Goal: Find specific page/section: Find specific page/section

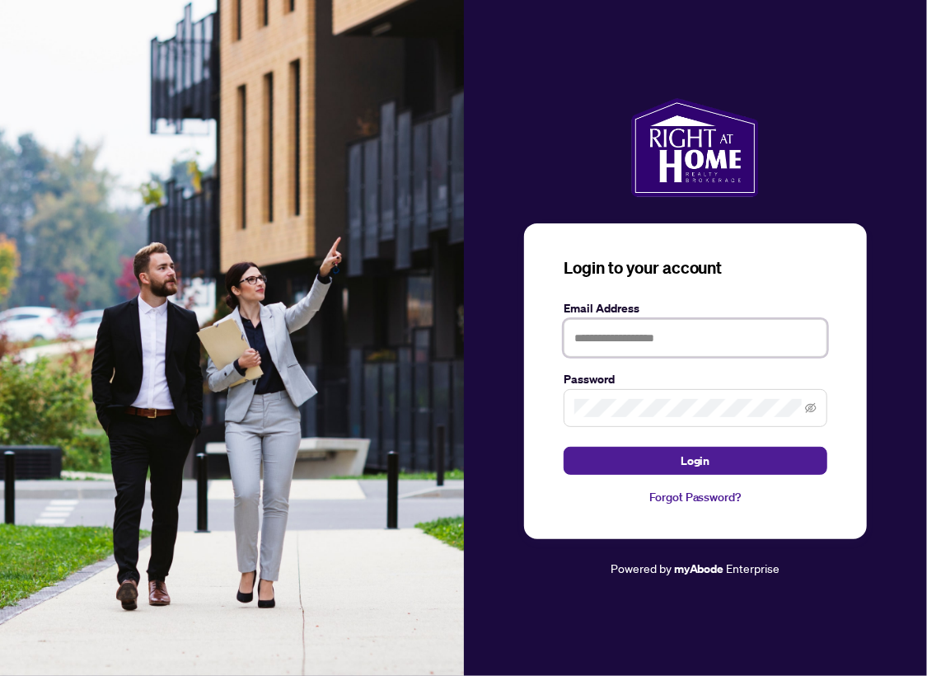
click at [611, 336] on input "text" at bounding box center [696, 338] width 264 height 38
type input "**********"
click at [808, 409] on icon "eye-invisible" at bounding box center [811, 408] width 12 height 12
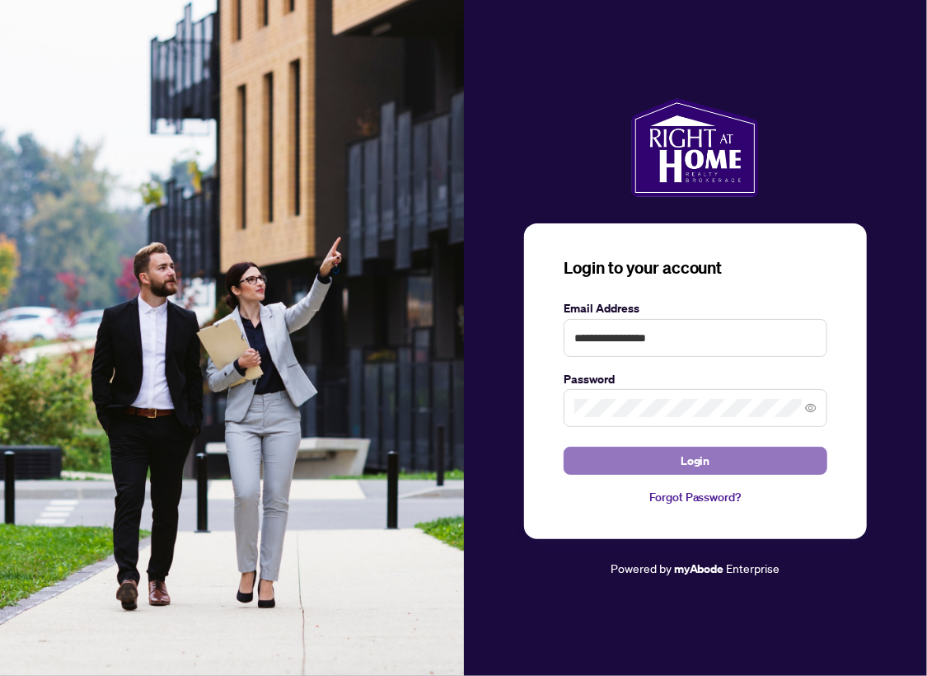
click at [715, 460] on button "Login" at bounding box center [696, 461] width 264 height 28
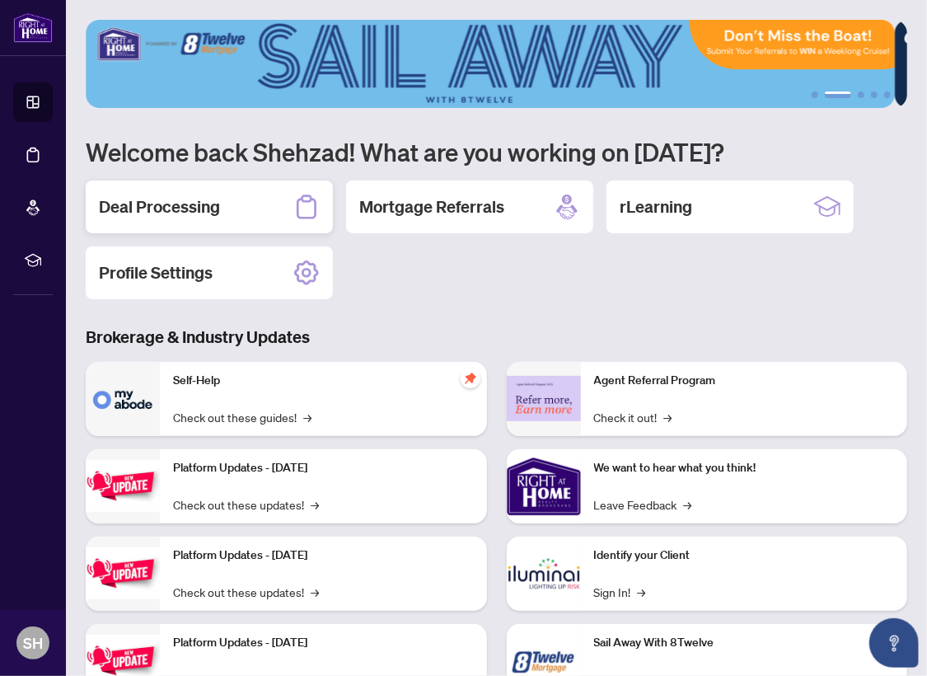
click at [165, 207] on h2 "Deal Processing" at bounding box center [159, 206] width 121 height 23
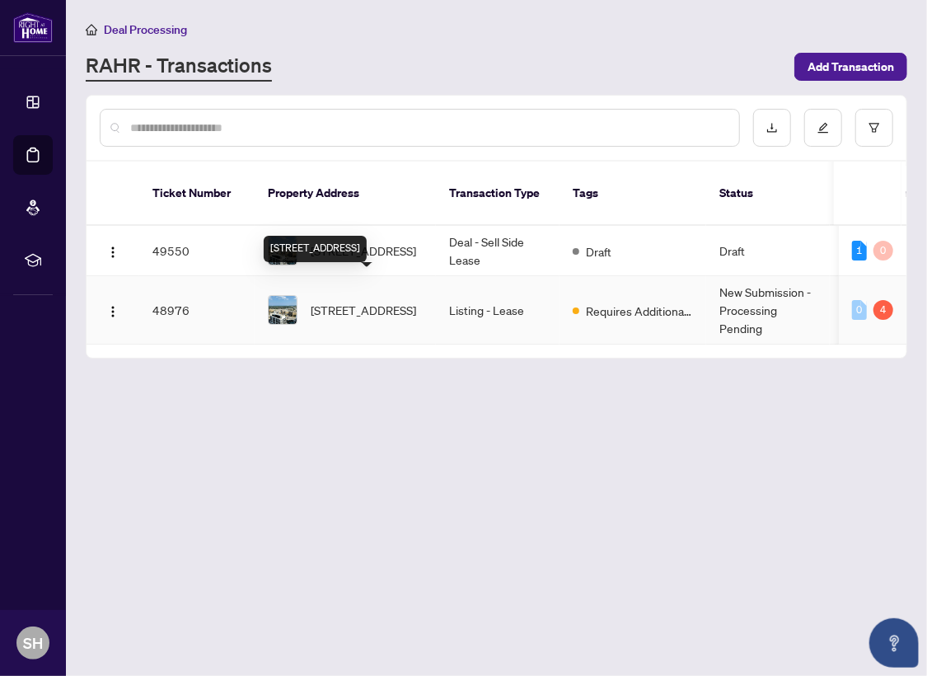
click at [355, 301] on span "[STREET_ADDRESS]" at bounding box center [363, 310] width 105 height 18
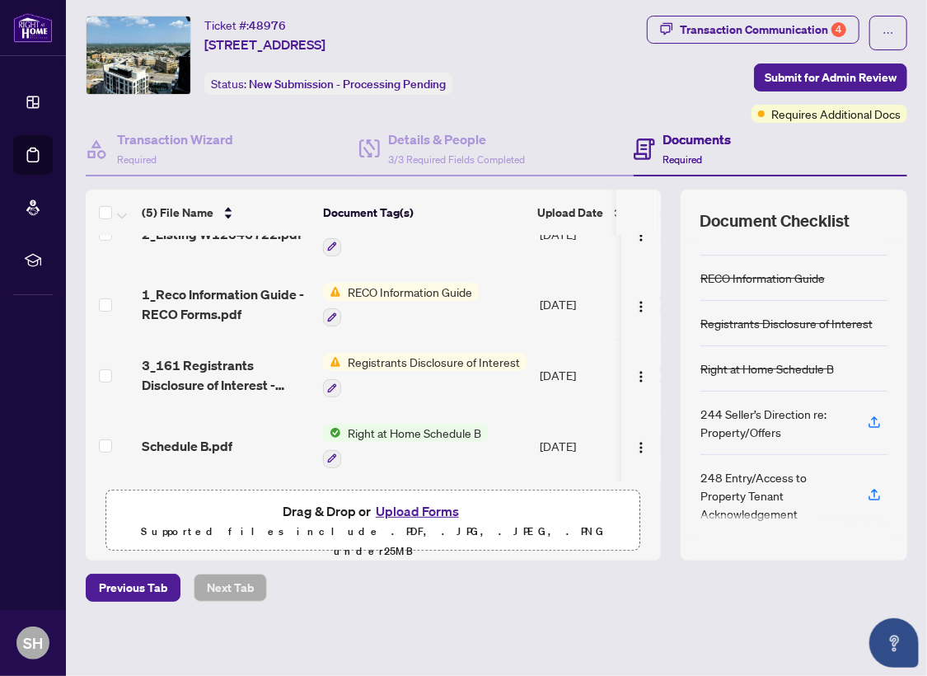
scroll to position [110, 0]
click at [333, 383] on icon "button" at bounding box center [332, 388] width 10 height 10
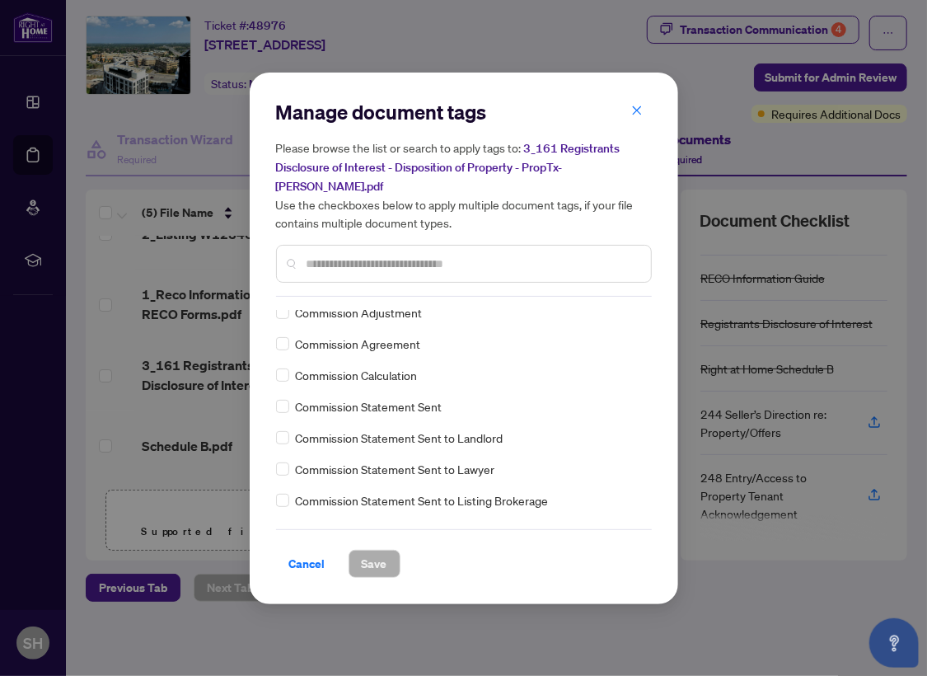
scroll to position [906, 0]
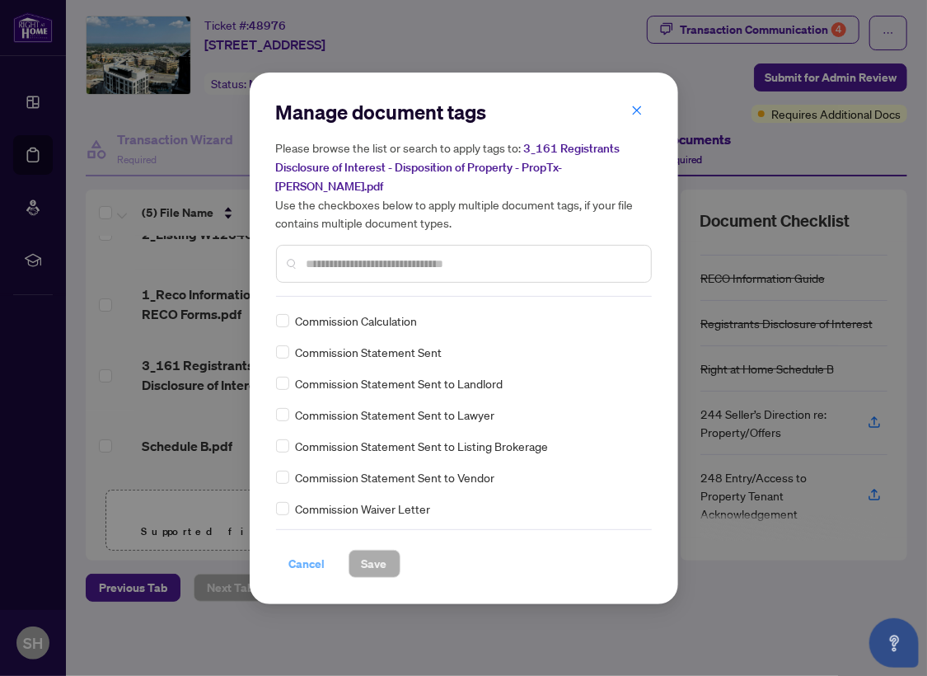
click at [311, 559] on span "Cancel" at bounding box center [307, 563] width 36 height 26
